Goal: Task Accomplishment & Management: Complete application form

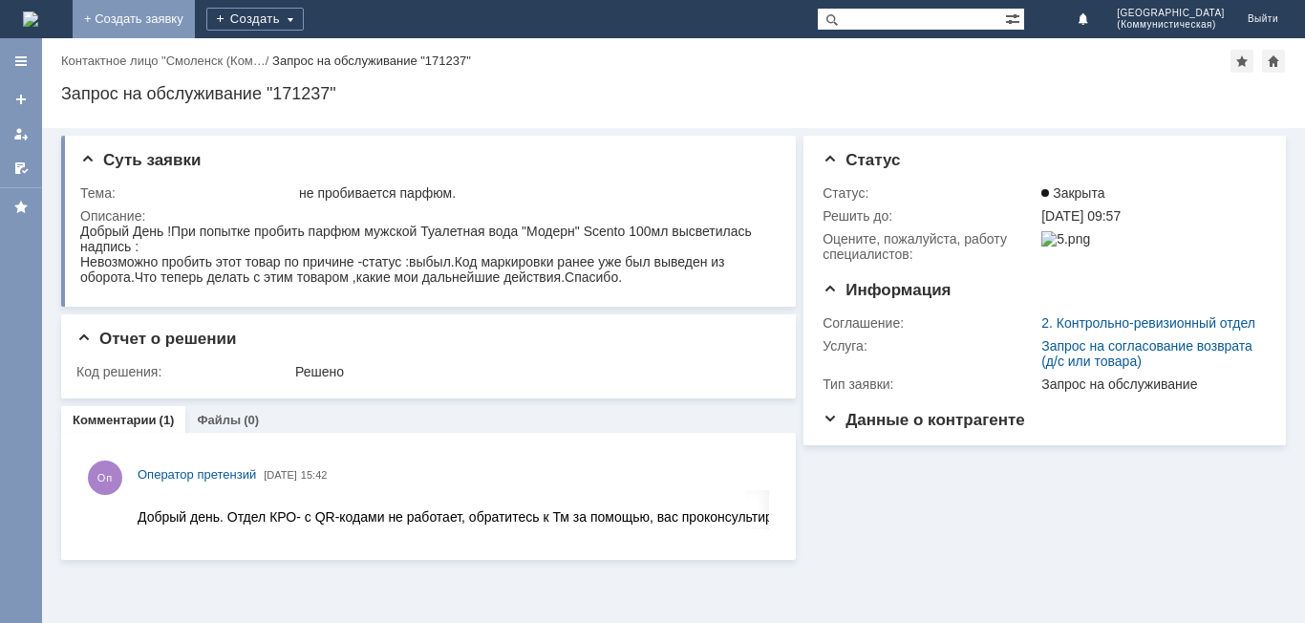
click at [195, 21] on link "+ Создать заявку" at bounding box center [134, 19] width 122 height 38
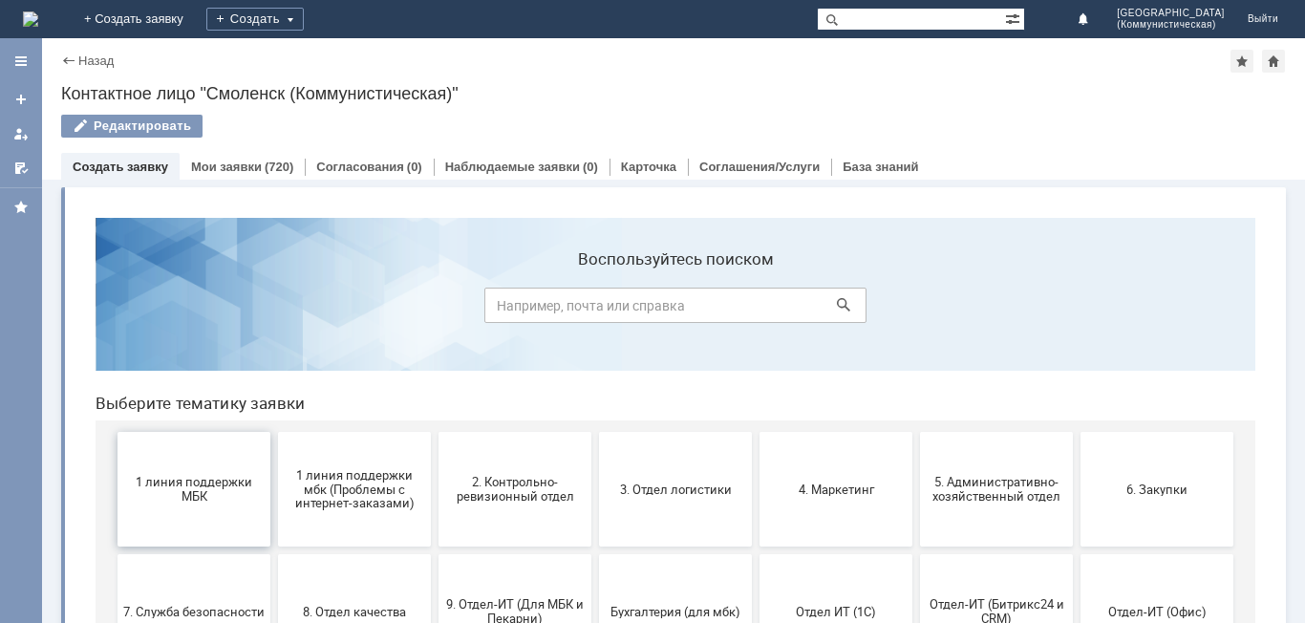
click at [182, 489] on span "1 линия поддержки МБК" at bounding box center [193, 489] width 141 height 29
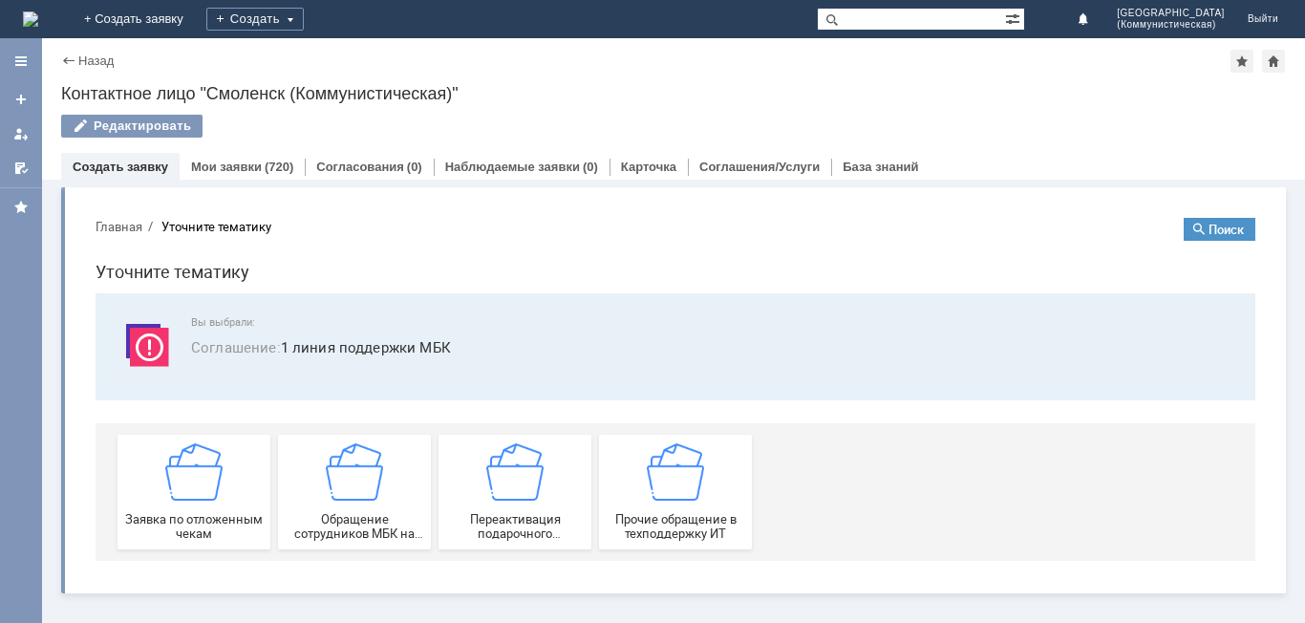
click at [182, 489] on img at bounding box center [193, 471] width 57 height 57
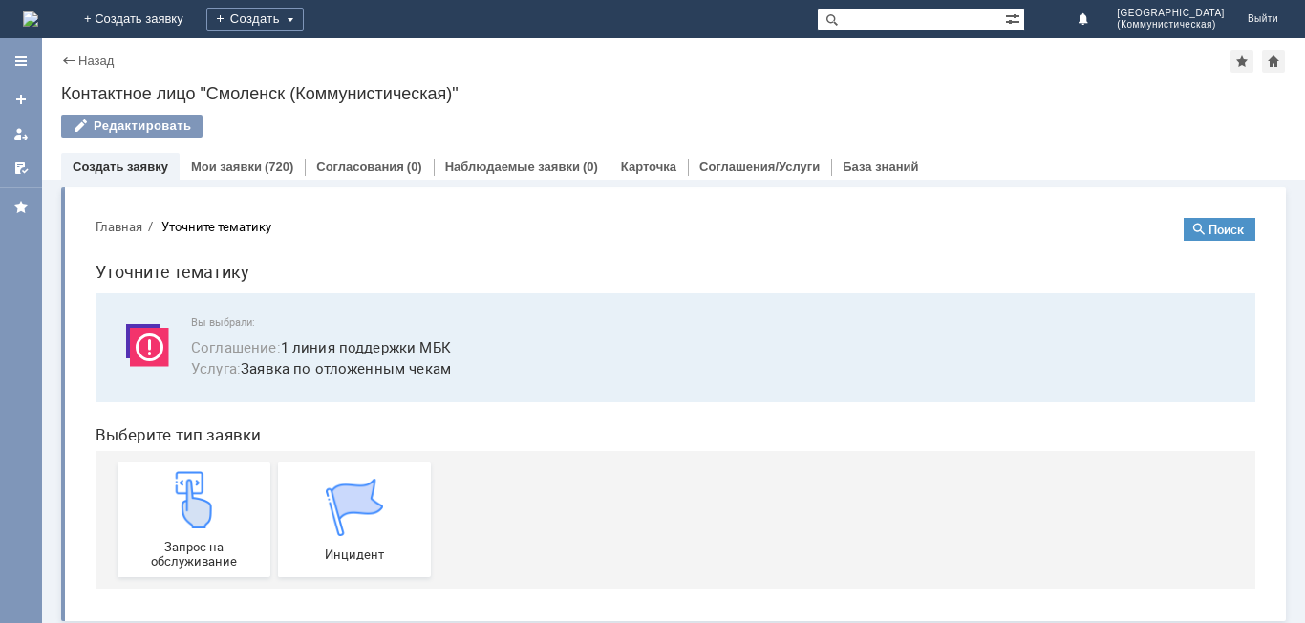
click at [182, 489] on img at bounding box center [193, 499] width 57 height 57
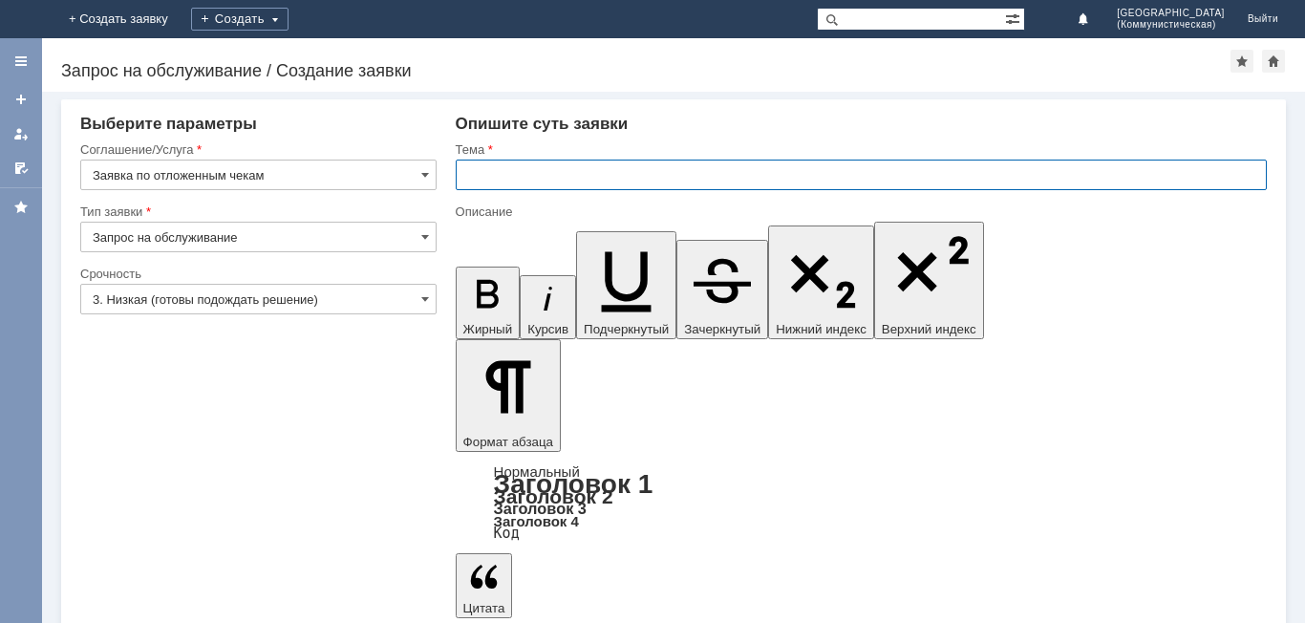
click at [468, 172] on input "text" at bounding box center [861, 175] width 811 height 31
type input "удалить чек"
